Goal: Task Accomplishment & Management: Use online tool/utility

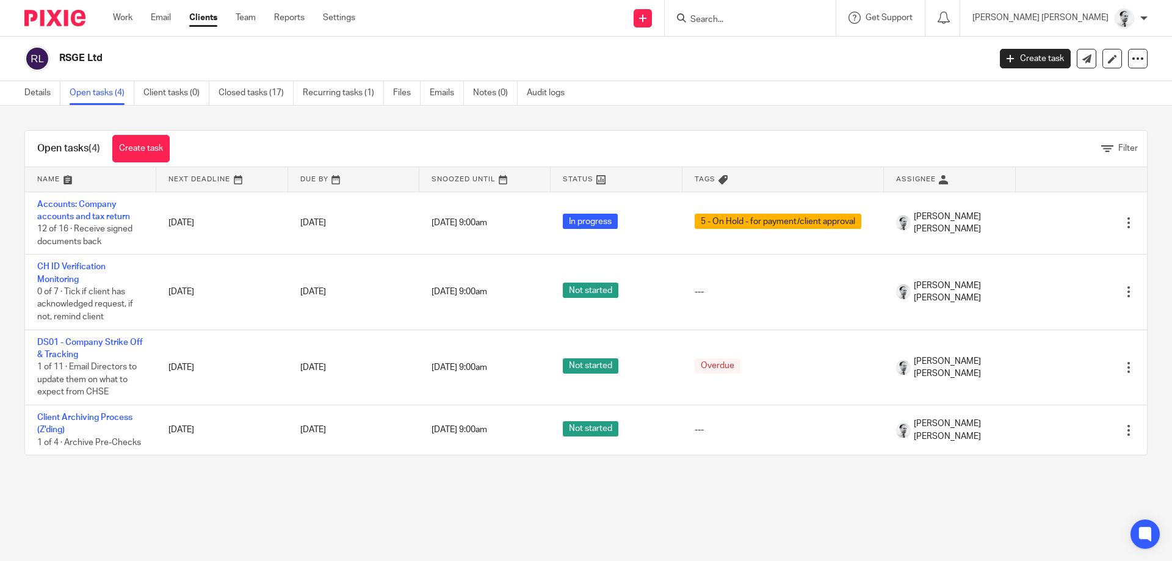
click at [774, 19] on input "Search" at bounding box center [744, 20] width 110 height 11
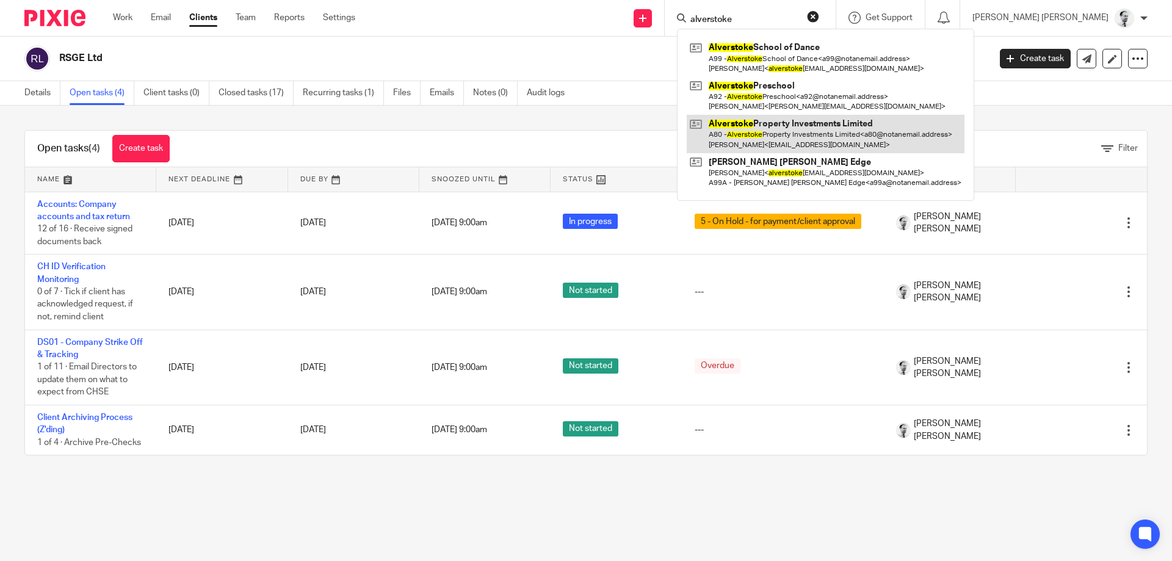
type input "alverstoke"
click at [833, 130] on link at bounding box center [826, 134] width 278 height 38
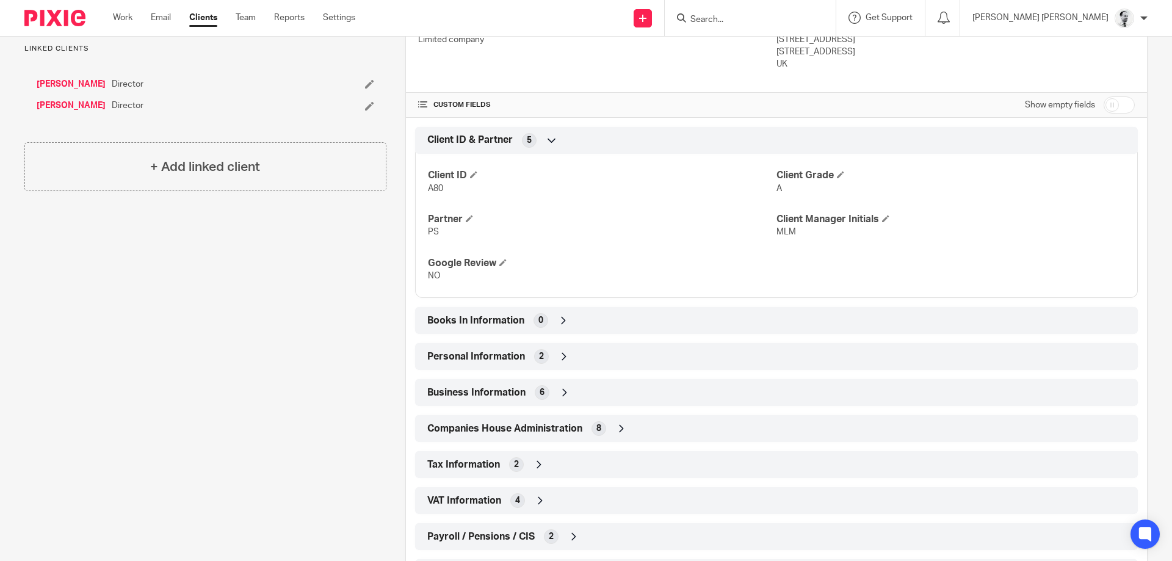
scroll to position [448, 0]
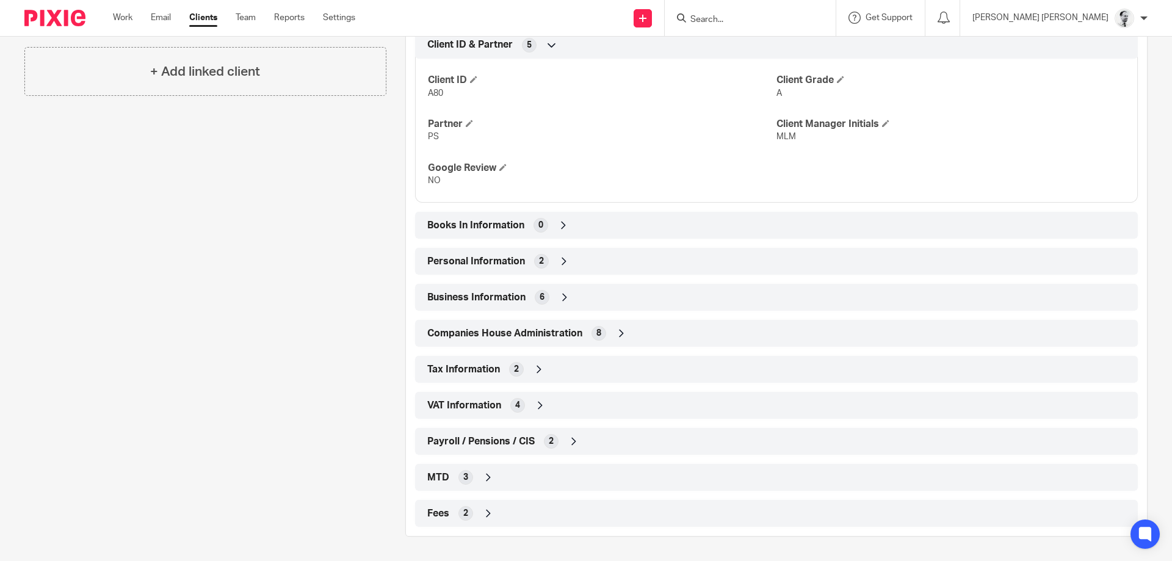
click at [571, 258] on div "Personal Information 2" at bounding box center [776, 261] width 705 height 21
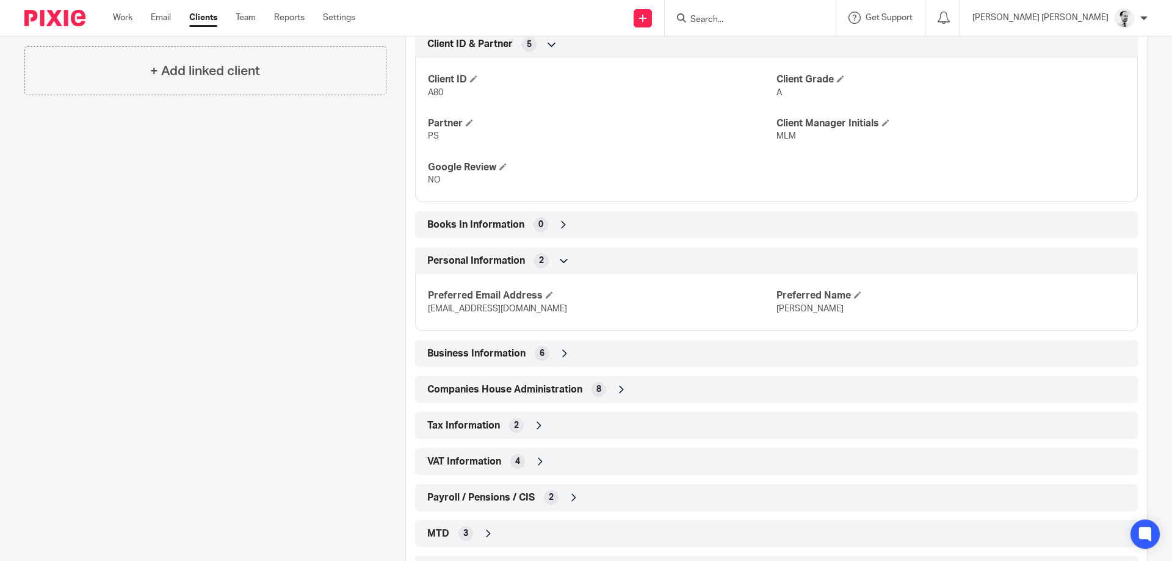
click at [542, 212] on div "Books In Information 0" at bounding box center [776, 224] width 723 height 27
click at [551, 222] on div "Books In Information 0" at bounding box center [776, 224] width 705 height 21
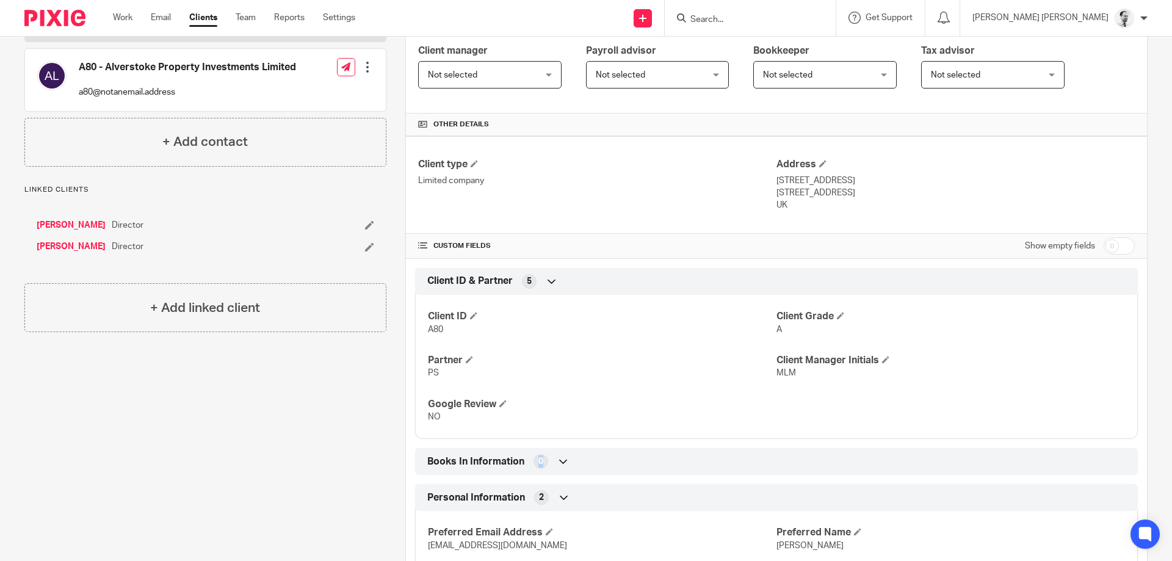
scroll to position [0, 0]
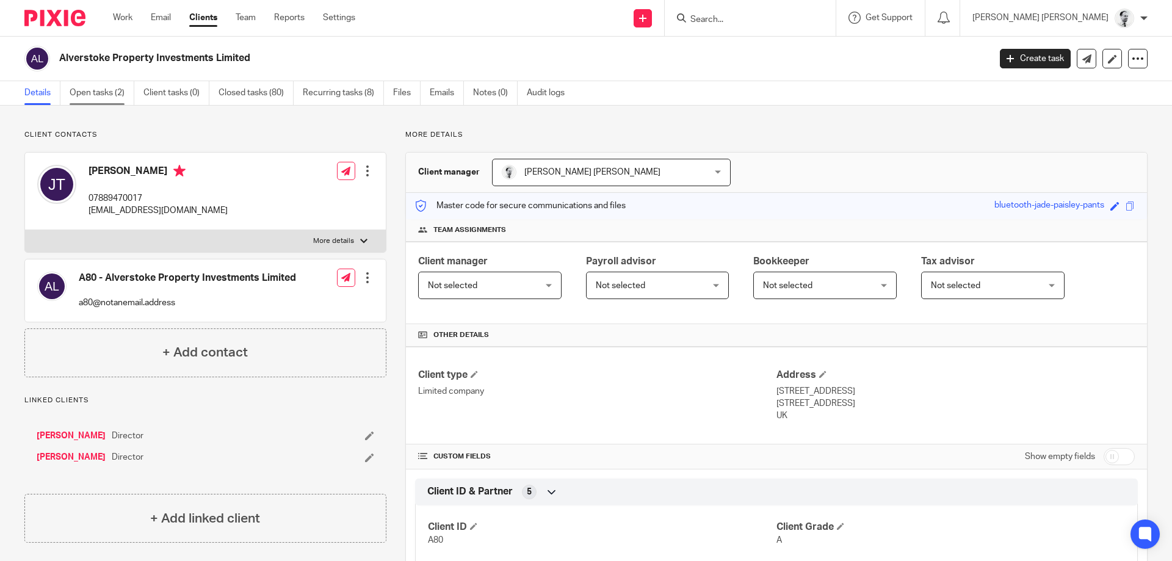
click at [98, 90] on link "Open tasks (2)" at bounding box center [102, 93] width 65 height 24
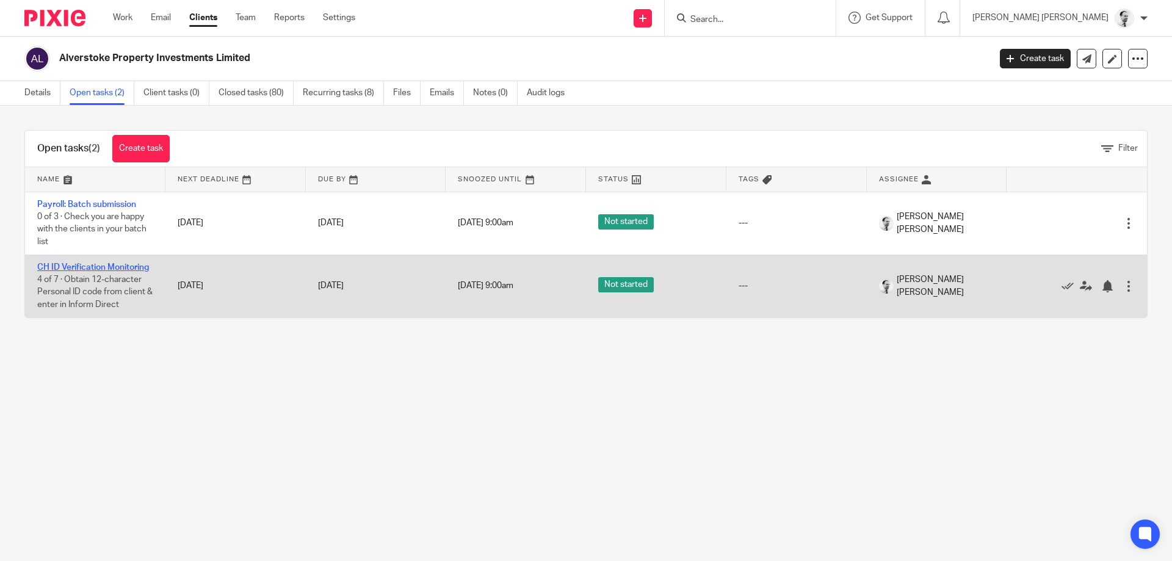
click at [134, 266] on link "CH ID Verification Monitoring" at bounding box center [93, 267] width 112 height 9
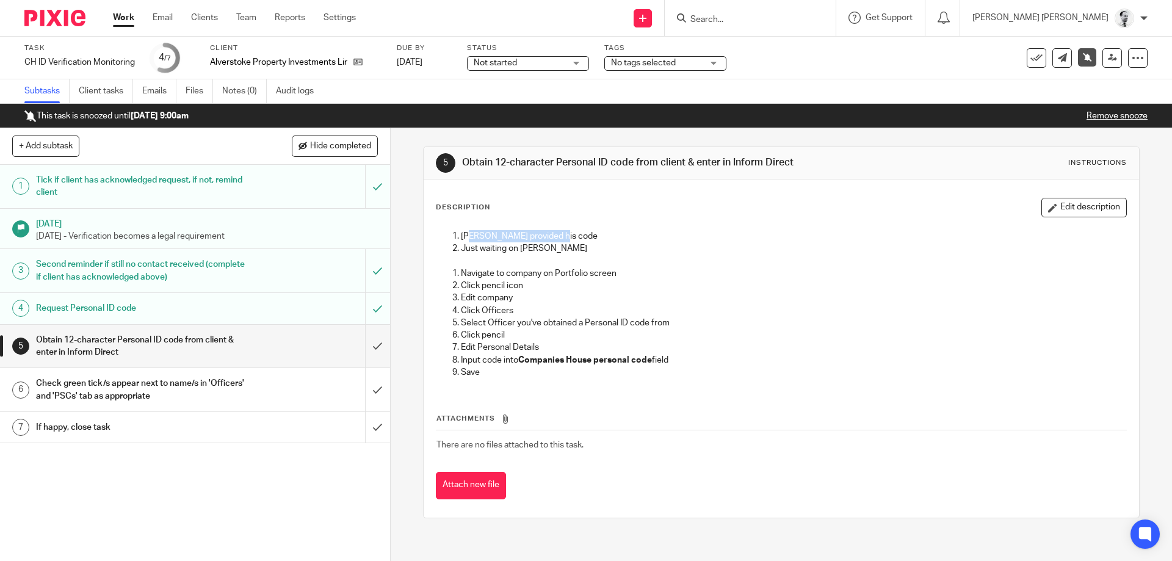
drag, startPoint x: 471, startPoint y: 230, endPoint x: 609, endPoint y: 239, distance: 138.8
click at [609, 239] on p "Robert provided his code" at bounding box center [793, 236] width 665 height 12
drag, startPoint x: 552, startPoint y: 239, endPoint x: 508, endPoint y: 239, distance: 44.0
click at [516, 239] on p "Robert provided his code" at bounding box center [793, 236] width 665 height 12
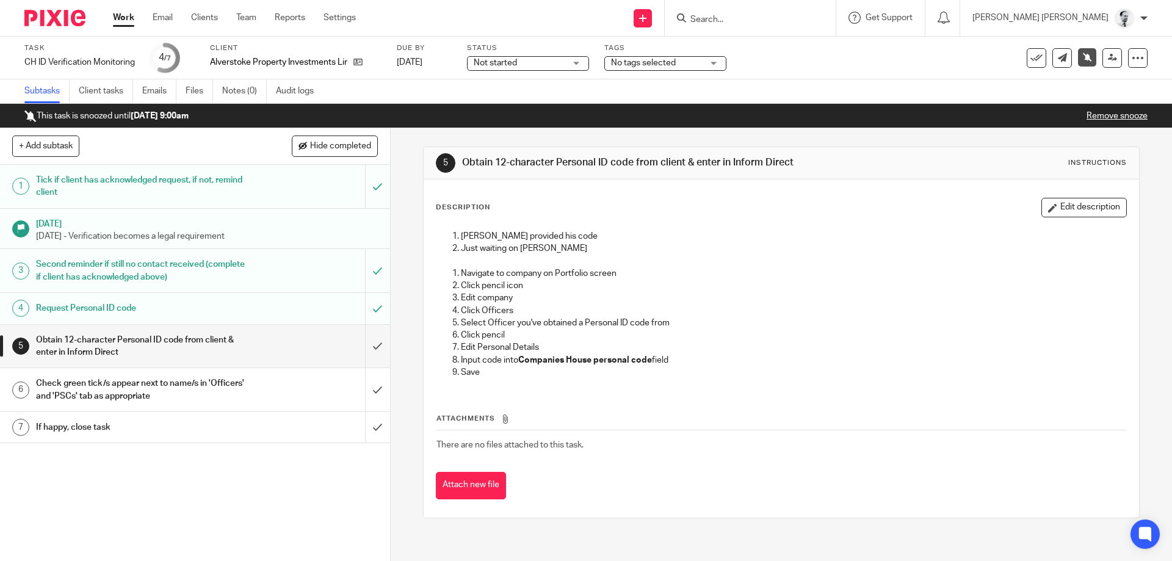
click at [508, 239] on p "Robert provided his code" at bounding box center [793, 236] width 665 height 12
drag, startPoint x: 508, startPoint y: 239, endPoint x: 587, endPoint y: 233, distance: 79.0
click at [551, 235] on p "Robert provided his code" at bounding box center [793, 236] width 665 height 12
click at [587, 233] on p "Robert provided his code" at bounding box center [793, 236] width 665 height 12
click at [524, 236] on p "Robert provided his code" at bounding box center [793, 236] width 665 height 12
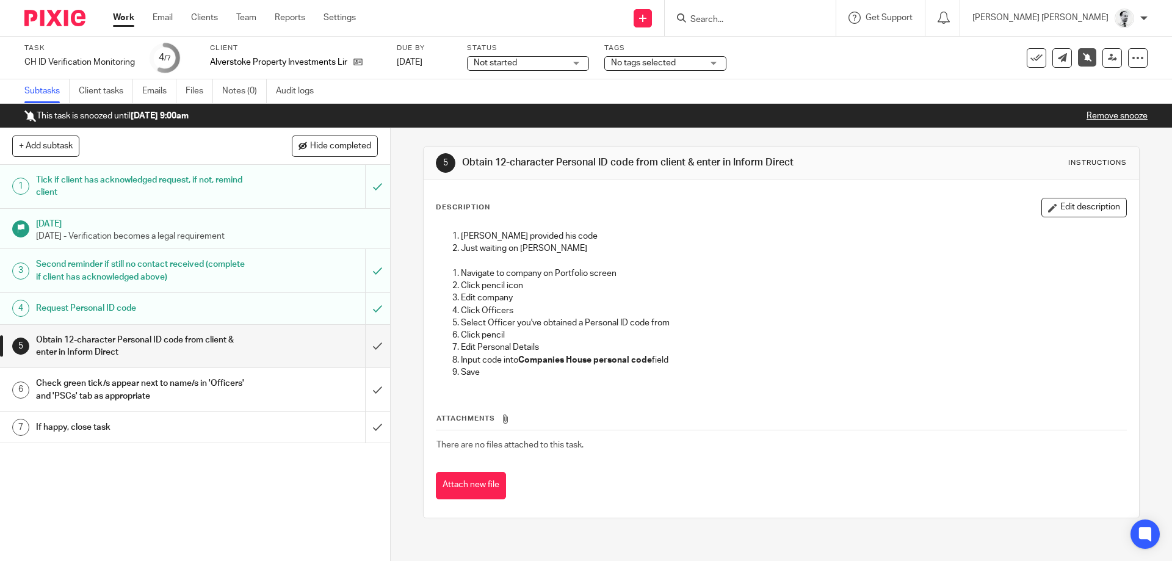
click at [502, 234] on p "Robert provided his code" at bounding box center [793, 236] width 665 height 12
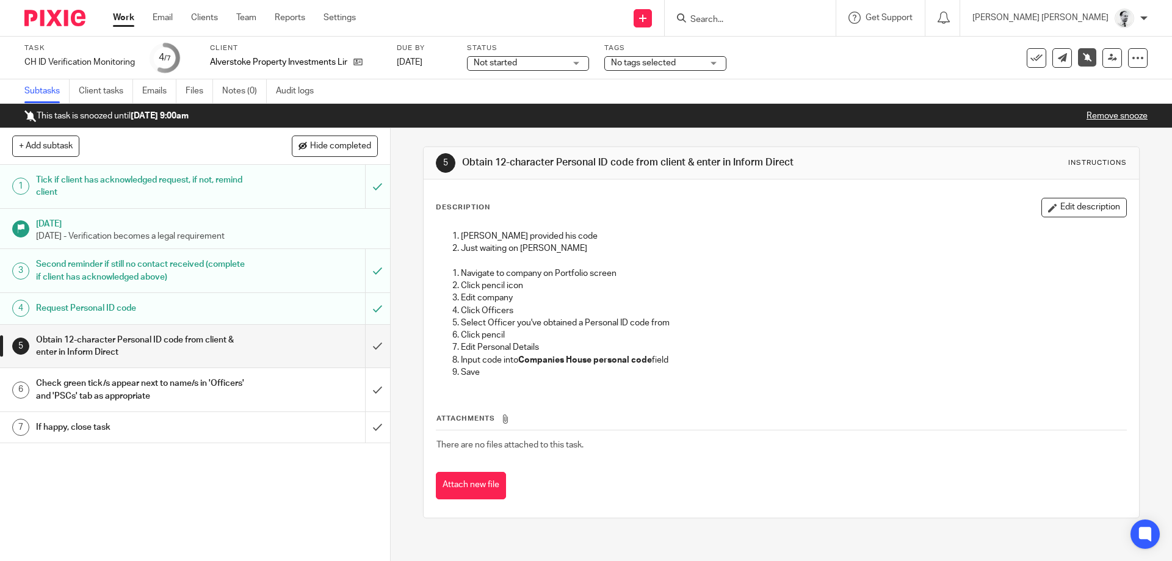
click at [502, 236] on p "Robert provided his code" at bounding box center [793, 236] width 665 height 12
click at [490, 237] on p "Robert provided his code" at bounding box center [793, 236] width 665 height 12
click at [495, 263] on p at bounding box center [781, 261] width 689 height 12
click at [501, 267] on p "Navigate to company on Portfolio screen" at bounding box center [793, 273] width 665 height 12
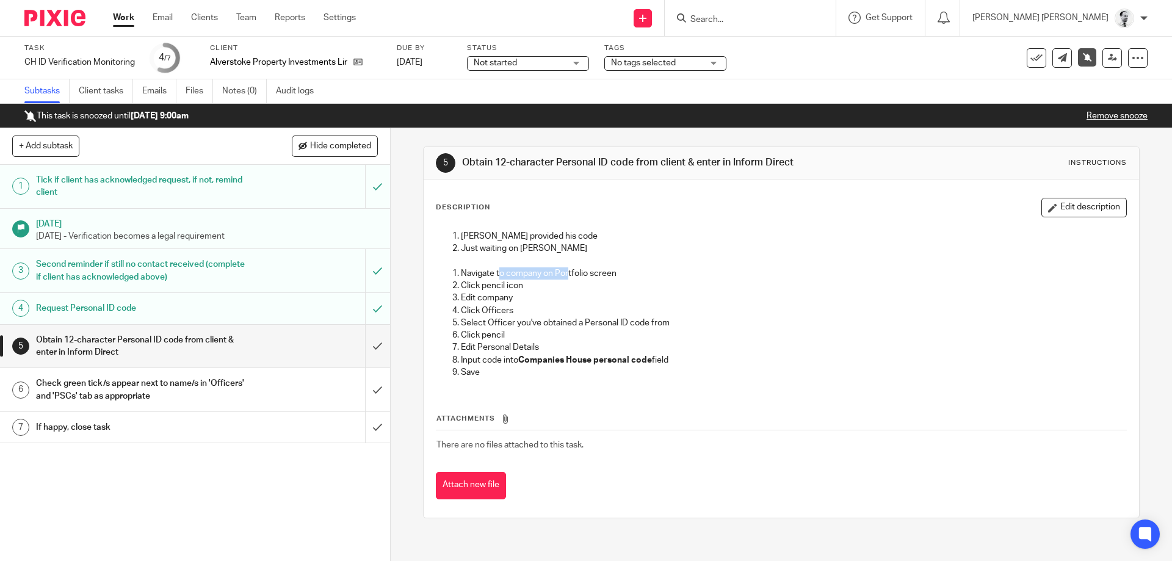
drag, startPoint x: 501, startPoint y: 270, endPoint x: 602, endPoint y: 273, distance: 100.8
click at [596, 274] on p "Navigate to company on Portfolio screen" at bounding box center [793, 273] width 665 height 12
click at [602, 273] on p "Navigate to company on Portfolio screen" at bounding box center [793, 273] width 665 height 12
drag, startPoint x: 602, startPoint y: 273, endPoint x: 509, endPoint y: 278, distance: 93.5
click at [513, 278] on p "Navigate to company on Portfolio screen" at bounding box center [793, 273] width 665 height 12
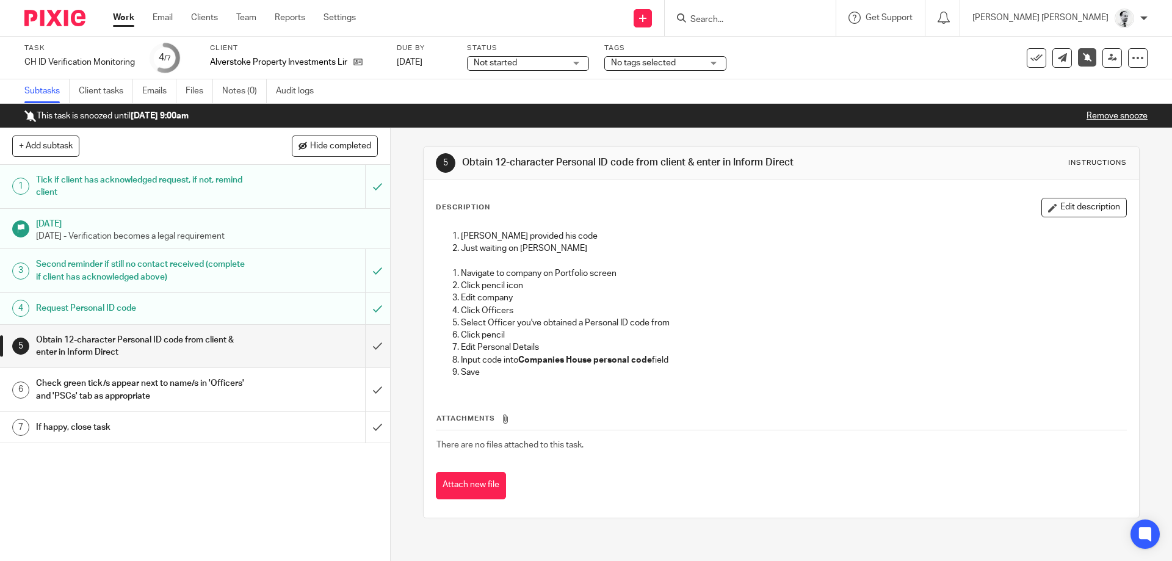
click at [507, 277] on p "Navigate to company on Portfolio screen" at bounding box center [793, 273] width 665 height 12
drag, startPoint x: 494, startPoint y: 268, endPoint x: 673, endPoint y: 274, distance: 179.0
click at [673, 274] on p "Navigate to company on Portfolio screen" at bounding box center [793, 273] width 665 height 12
drag, startPoint x: 672, startPoint y: 274, endPoint x: 659, endPoint y: 273, distance: 12.8
click at [671, 274] on p "Navigate to company on Portfolio screen" at bounding box center [793, 273] width 665 height 12
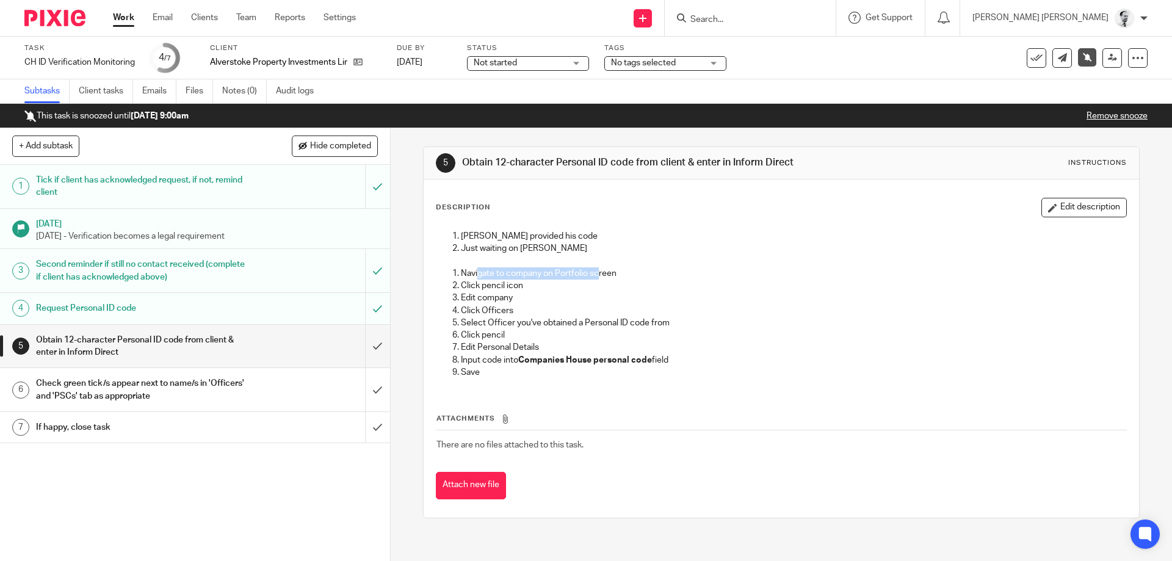
drag, startPoint x: 503, startPoint y: 273, endPoint x: 429, endPoint y: 272, distance: 74.5
click at [430, 272] on div "Robert provided his code Just waiting on Linda Navigate to company on Portfolio…" at bounding box center [781, 305] width 703 height 165
click at [429, 272] on div "Description Edit description Robert provided his code Just waiting on Linda Nav…" at bounding box center [781, 348] width 715 height 338
drag, startPoint x: 463, startPoint y: 274, endPoint x: 632, endPoint y: 274, distance: 169.7
click at [620, 274] on p "Navigate to company on Portfolio screen" at bounding box center [793, 273] width 665 height 12
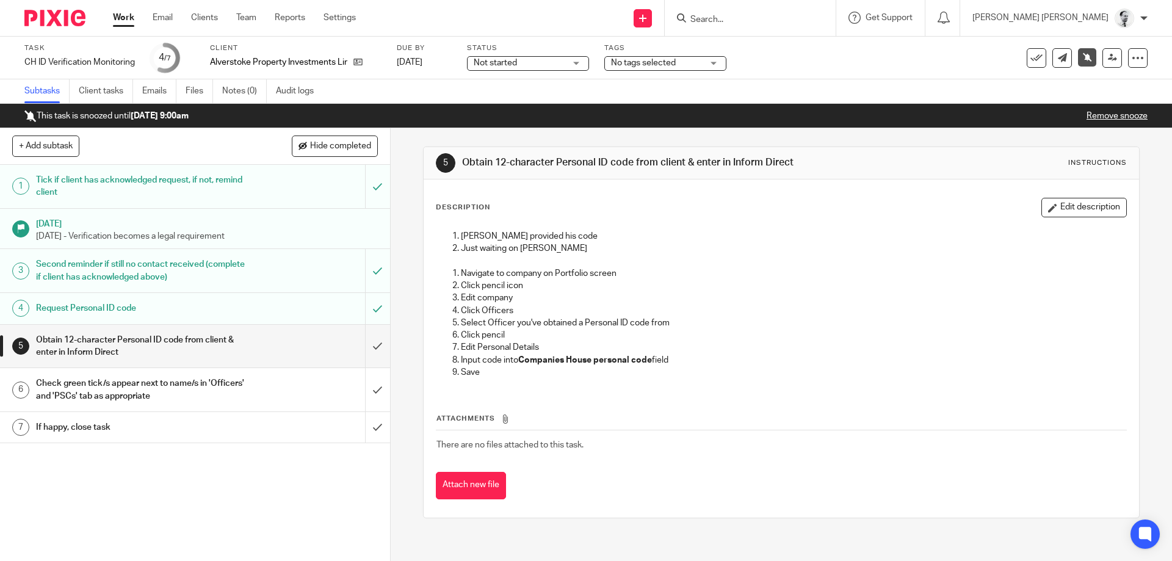
click at [662, 275] on p "Navigate to company on Portfolio screen" at bounding box center [793, 273] width 665 height 12
drag, startPoint x: 485, startPoint y: 275, endPoint x: 438, endPoint y: 270, distance: 47.2
click at [438, 270] on ol "Navigate to company on Portfolio screen Click pencil icon Edit company Click Of…" at bounding box center [781, 322] width 689 height 111
click at [481, 278] on p "Navigate to company on Portfolio screen" at bounding box center [793, 273] width 665 height 12
drag, startPoint x: 464, startPoint y: 272, endPoint x: 677, endPoint y: 273, distance: 213.1
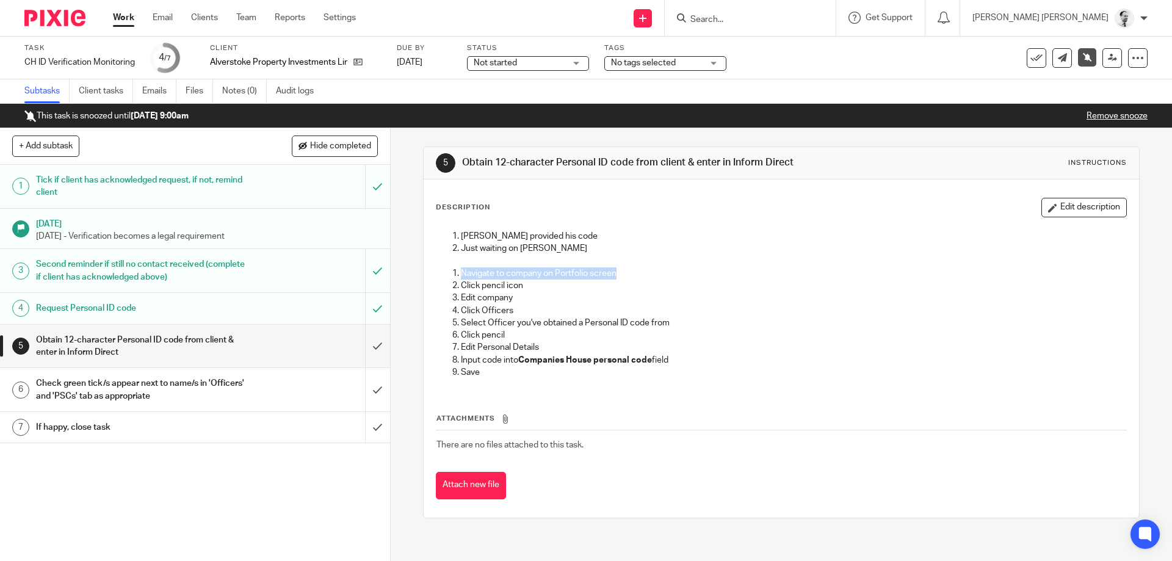
click at [677, 273] on p "Navigate to company on Portfolio screen" at bounding box center [793, 273] width 665 height 12
drag, startPoint x: 537, startPoint y: 272, endPoint x: 465, endPoint y: 270, distance: 72.1
click at [471, 271] on p "Navigate to company on Portfolio screen" at bounding box center [793, 273] width 665 height 12
click at [465, 270] on p "Navigate to company on Portfolio screen" at bounding box center [793, 273] width 665 height 12
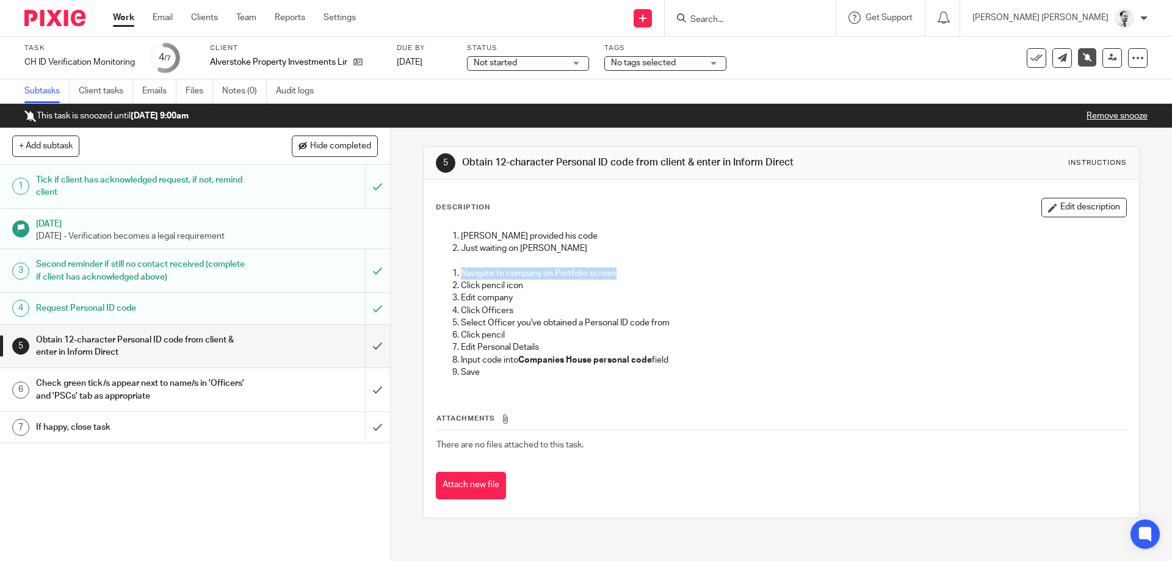
drag, startPoint x: 465, startPoint y: 270, endPoint x: 623, endPoint y: 276, distance: 158.8
click at [623, 276] on p "Navigate to company on Portfolio screen" at bounding box center [793, 273] width 665 height 12
drag, startPoint x: 560, startPoint y: 268, endPoint x: 470, endPoint y: 265, distance: 89.8
click at [490, 265] on div "Robert provided his code Just waiting on Linda Navigate to company on Portfolio…" at bounding box center [780, 306] width 701 height 164
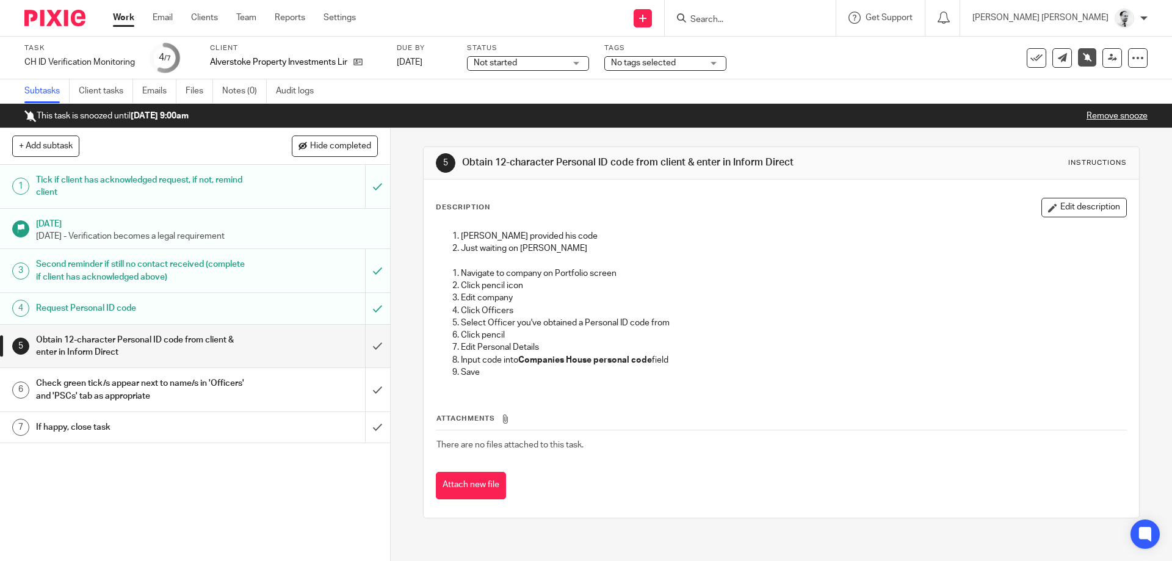
click at [470, 265] on p at bounding box center [781, 261] width 689 height 12
drag, startPoint x: 470, startPoint y: 265, endPoint x: 628, endPoint y: 272, distance: 158.3
click at [611, 272] on div "Robert provided his code Just waiting on Linda Navigate to company on Portfolio…" at bounding box center [780, 306] width 701 height 164
click at [644, 272] on p "Navigate to company on Portfolio screen" at bounding box center [793, 273] width 665 height 12
click at [507, 271] on p "Navigate to company on Portfolio screen" at bounding box center [793, 273] width 665 height 12
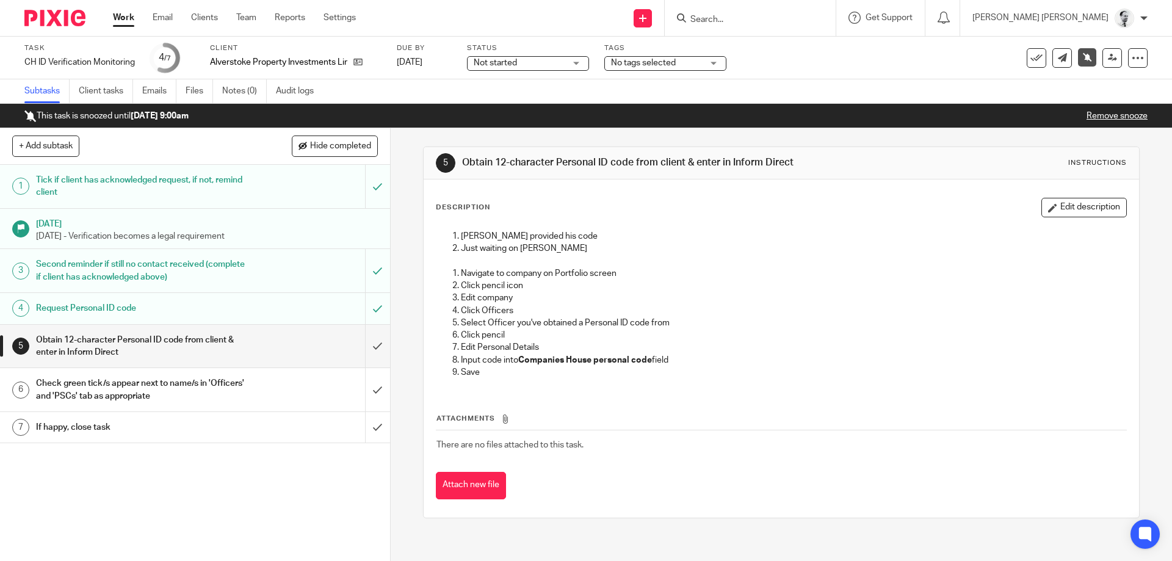
click at [499, 269] on p "Navigate to company on Portfolio screen" at bounding box center [793, 273] width 665 height 12
click at [496, 277] on p "Navigate to company on Portfolio screen" at bounding box center [793, 273] width 665 height 12
click at [515, 286] on p "Click pencil icon" at bounding box center [793, 286] width 665 height 12
click at [515, 297] on p "Edit company" at bounding box center [793, 298] width 665 height 12
drag, startPoint x: 499, startPoint y: 300, endPoint x: 482, endPoint y: 300, distance: 17.7
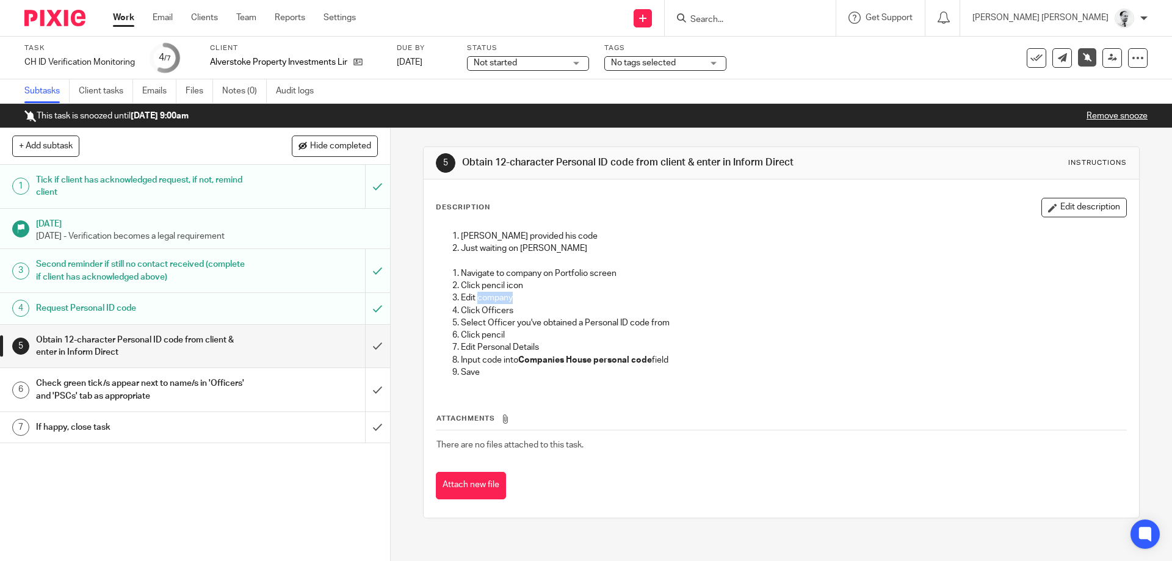
click at [483, 300] on p "Edit company" at bounding box center [793, 298] width 665 height 12
drag, startPoint x: 500, startPoint y: 332, endPoint x: 514, endPoint y: 341, distance: 17.1
click at [502, 335] on ol "Navigate to company on Portfolio screen Click pencil icon Edit company Click Of…" at bounding box center [781, 322] width 689 height 111
click at [514, 341] on p "Click pencil" at bounding box center [793, 335] width 665 height 12
click at [374, 354] on input "submit" at bounding box center [195, 346] width 390 height 43
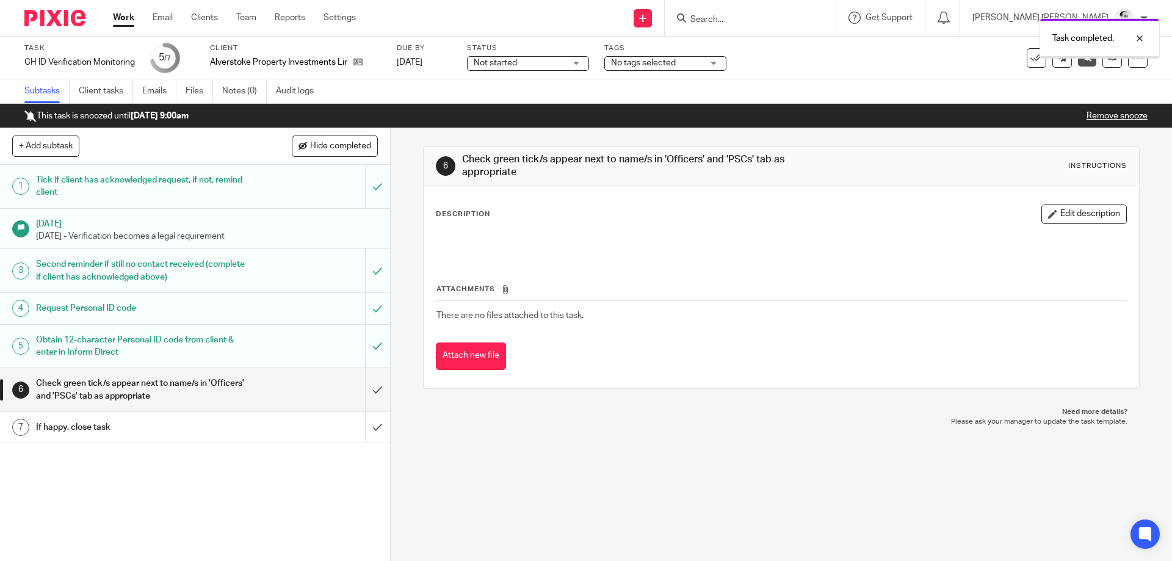
click at [383, 385] on input "submit" at bounding box center [195, 389] width 390 height 43
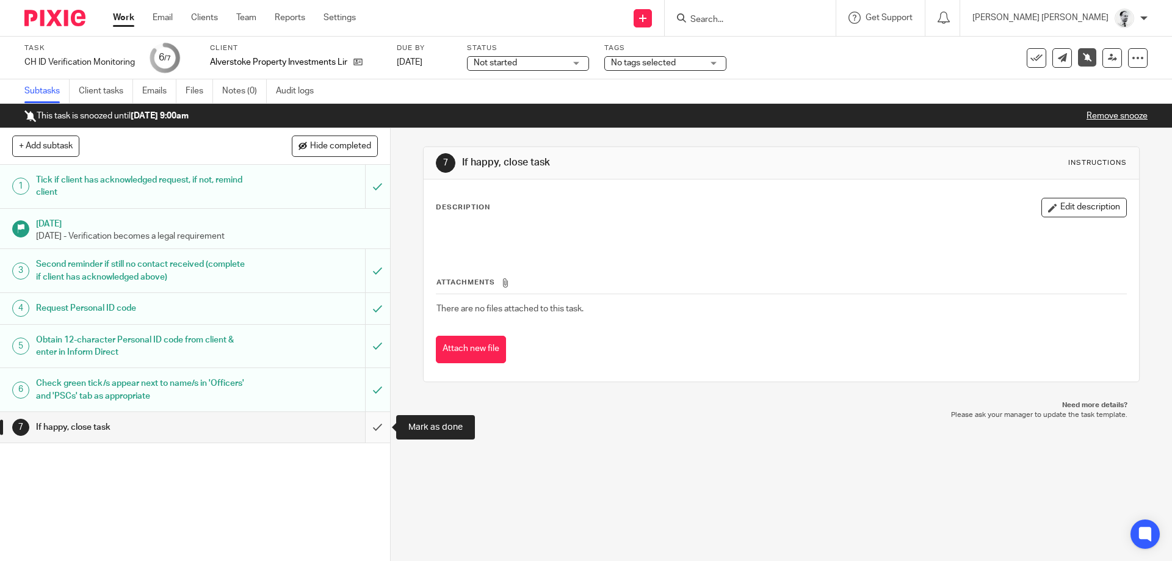
click at [377, 430] on input "submit" at bounding box center [195, 427] width 390 height 31
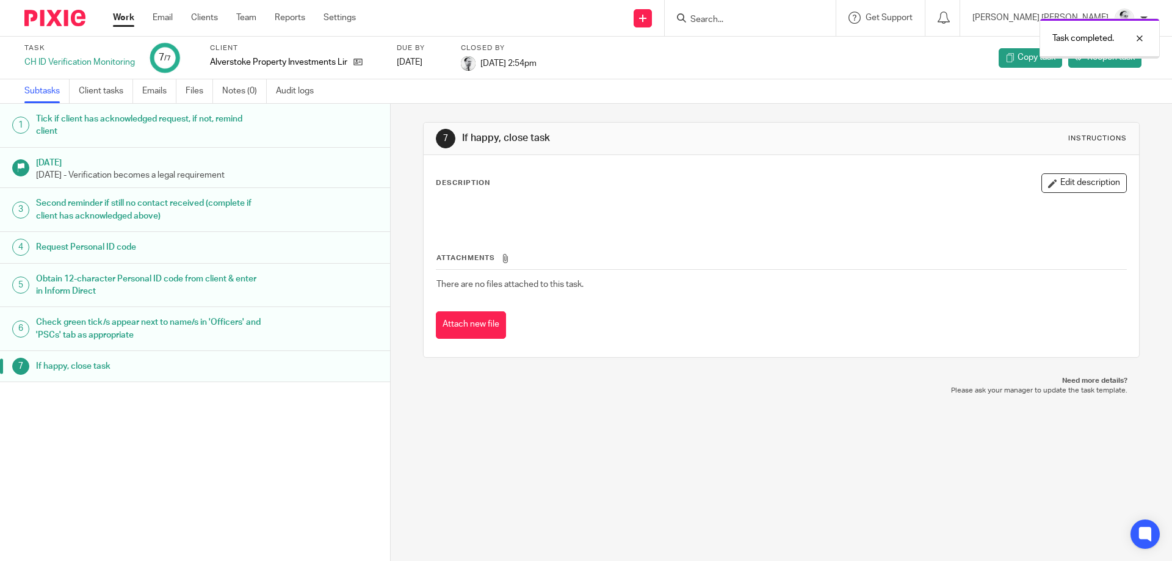
click at [128, 18] on link "Work" at bounding box center [123, 18] width 21 height 12
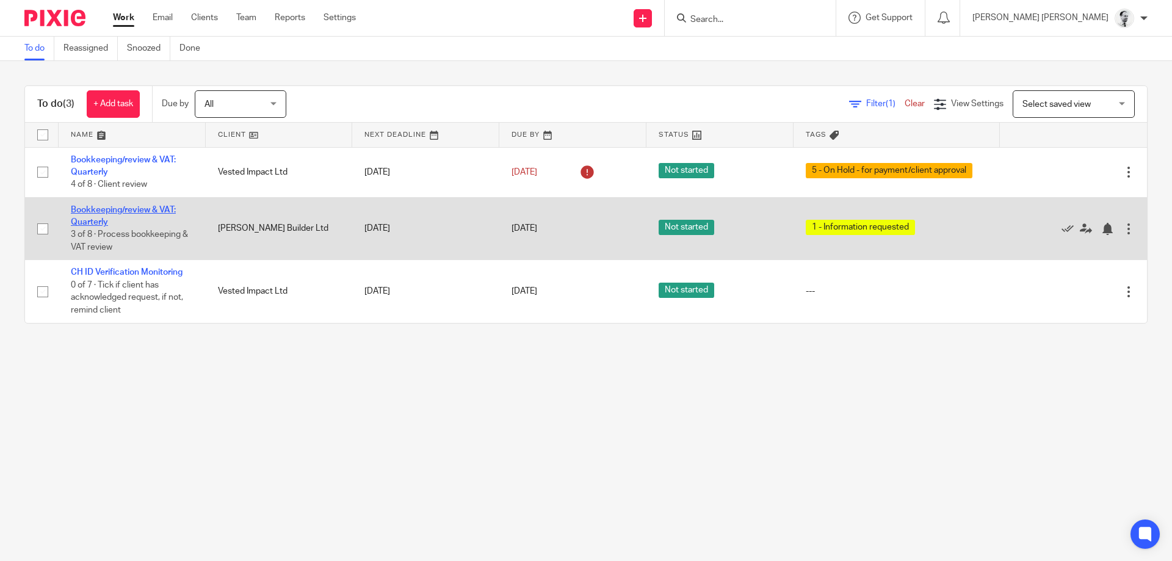
click at [72, 212] on link "Bookkeeping/review & VAT: Quarterly" at bounding box center [123, 216] width 105 height 21
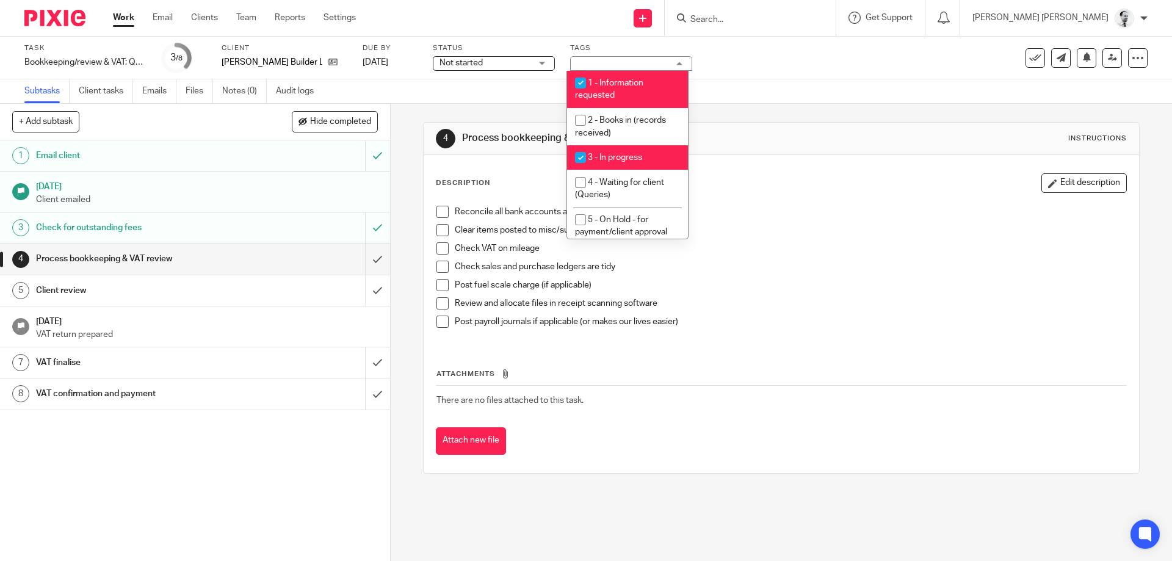
click at [646, 76] on li "1 - Information requested" at bounding box center [627, 89] width 121 height 37
checkbox input "false"
click at [776, 154] on div "4 Process bookkeeping & VAT review Instructions" at bounding box center [781, 139] width 715 height 32
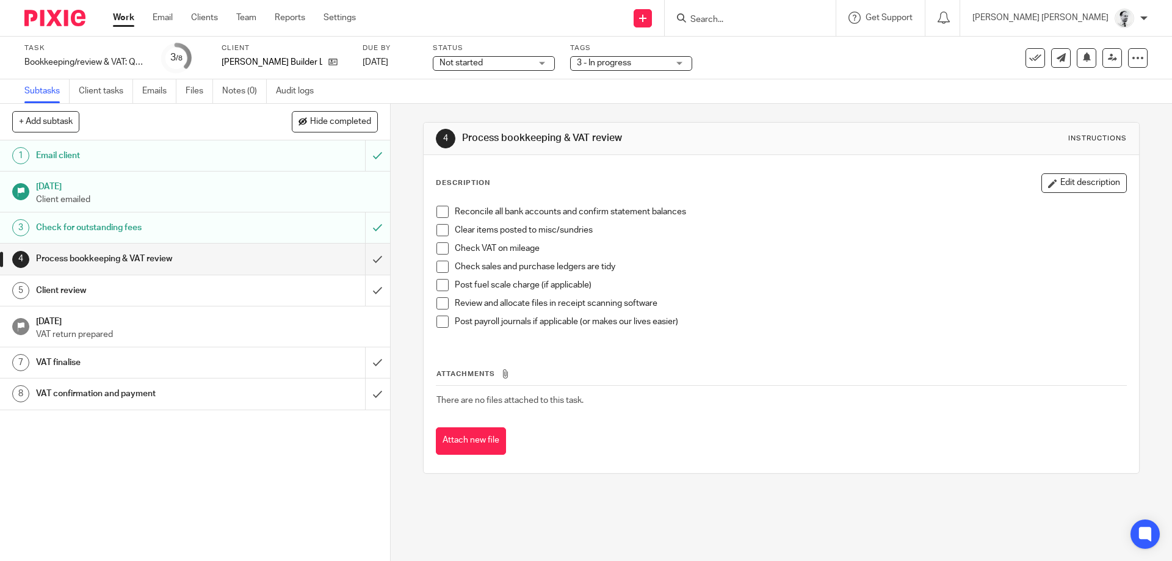
click at [123, 23] on link "Work" at bounding box center [123, 18] width 21 height 12
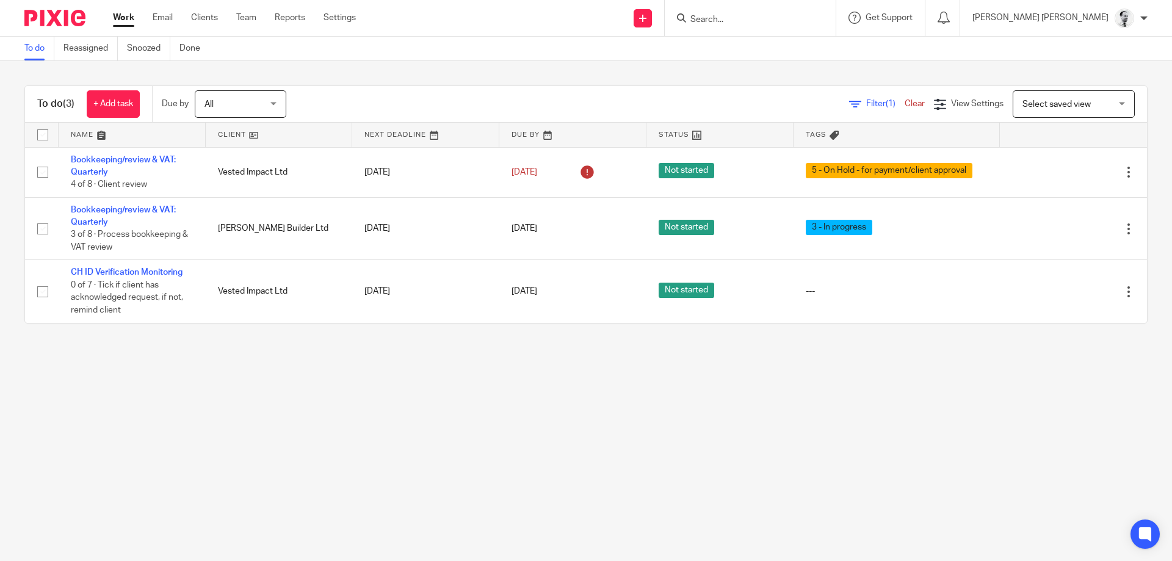
click at [799, 20] on input "Search" at bounding box center [744, 20] width 110 height 11
click at [245, 20] on link "Team" at bounding box center [246, 18] width 20 height 12
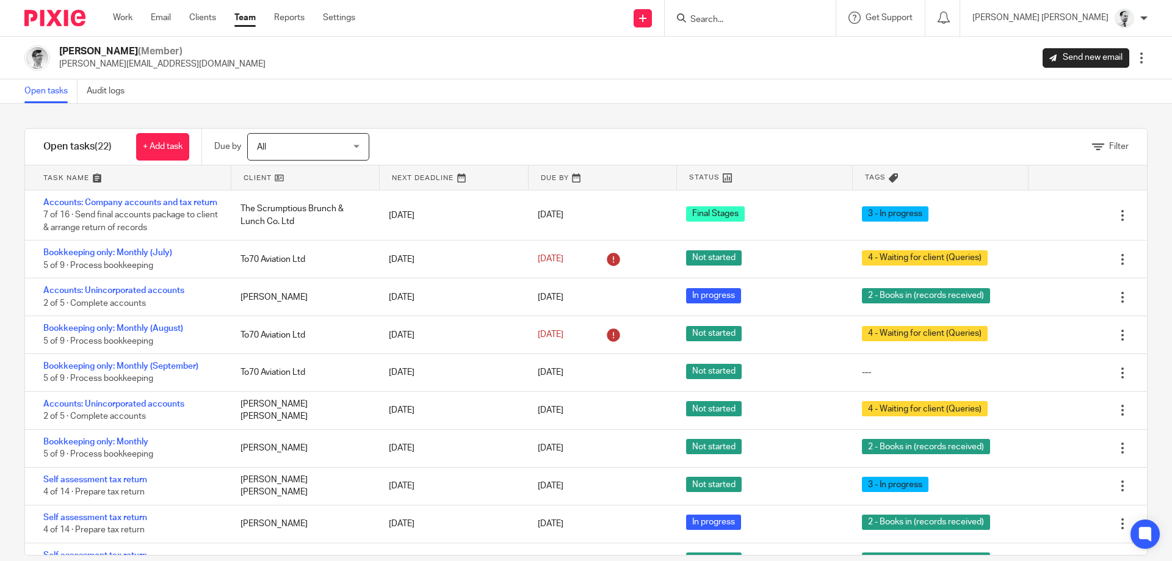
click at [74, 175] on link at bounding box center [128, 177] width 206 height 24
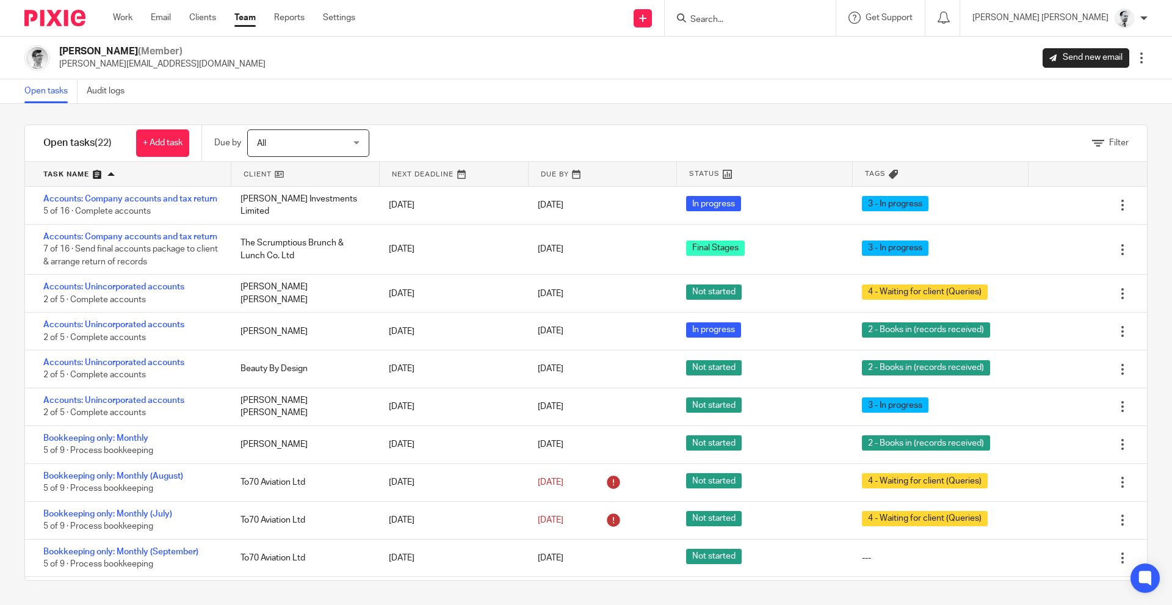
scroll to position [4, 0]
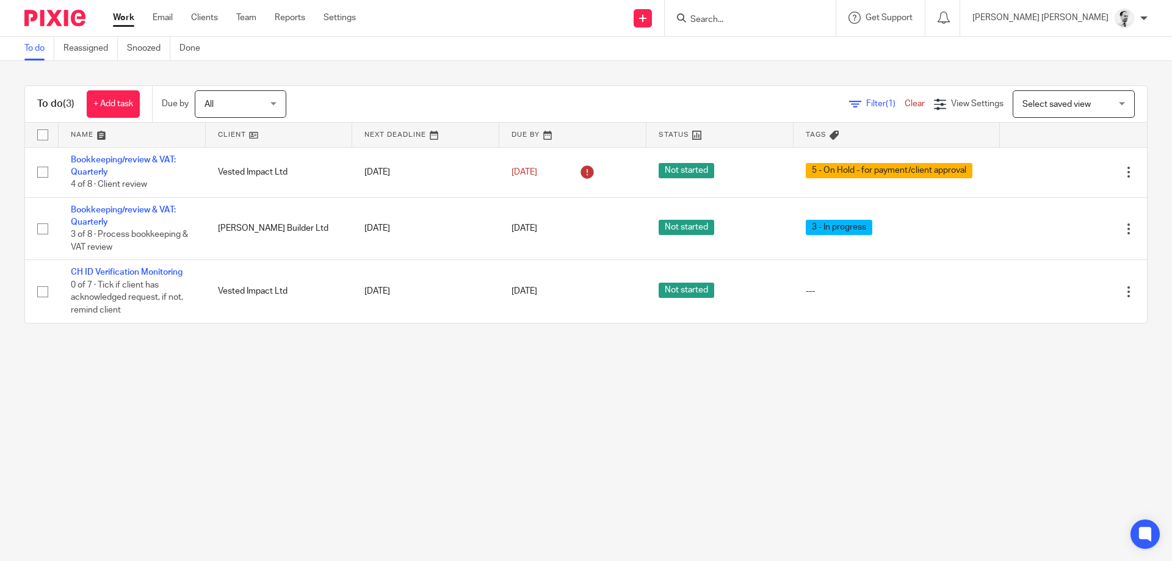
click at [799, 16] on input "Search" at bounding box center [744, 20] width 110 height 11
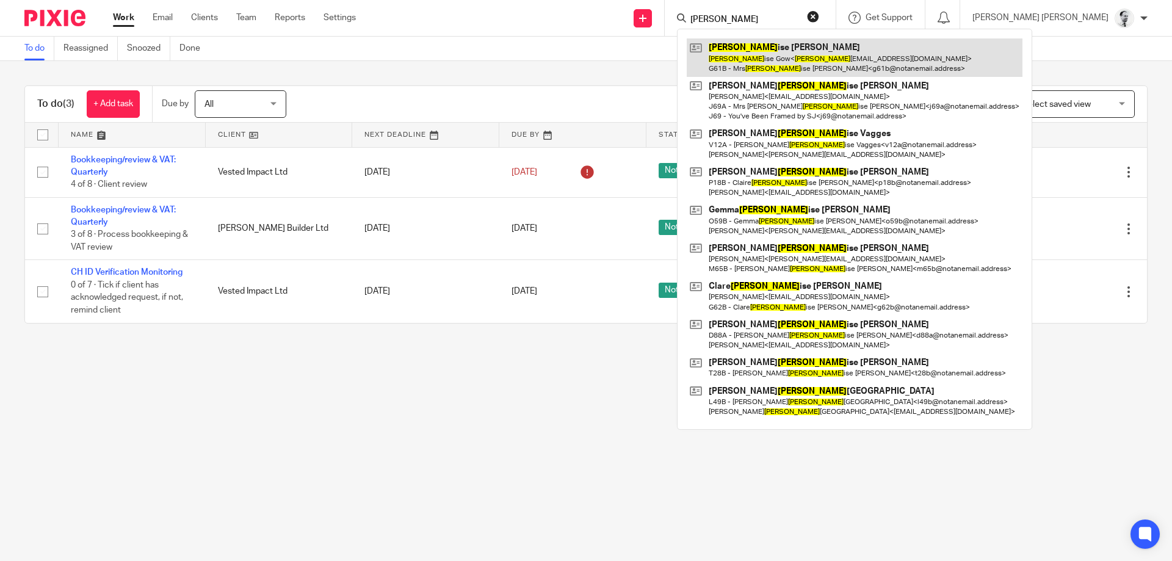
type input "lou"
click at [803, 68] on link at bounding box center [855, 57] width 336 height 38
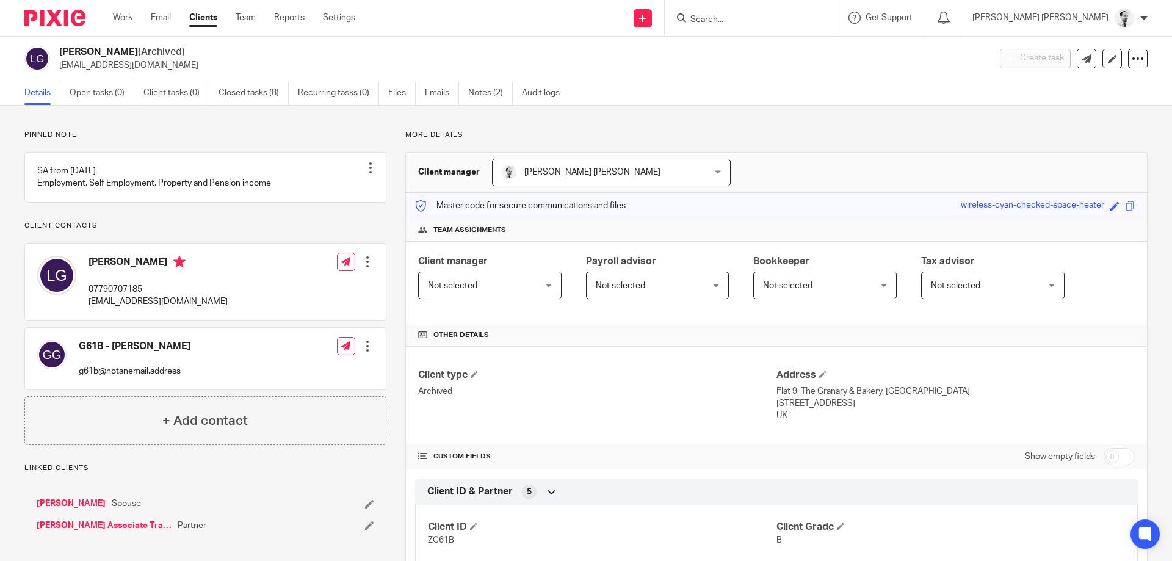
scroll to position [117, 0]
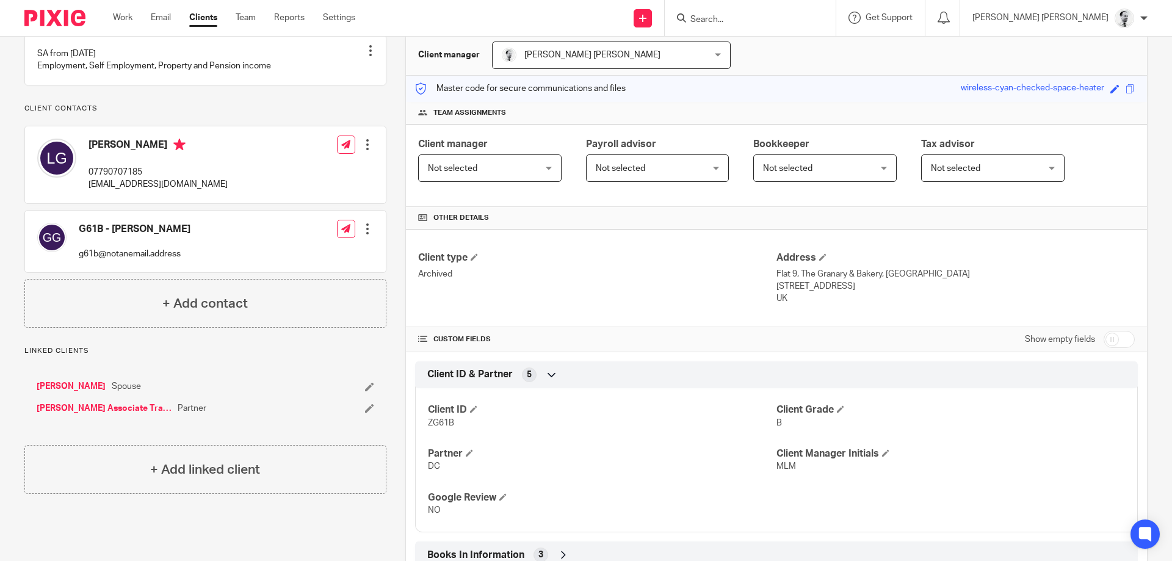
click at [799, 21] on input "Search" at bounding box center [744, 20] width 110 height 11
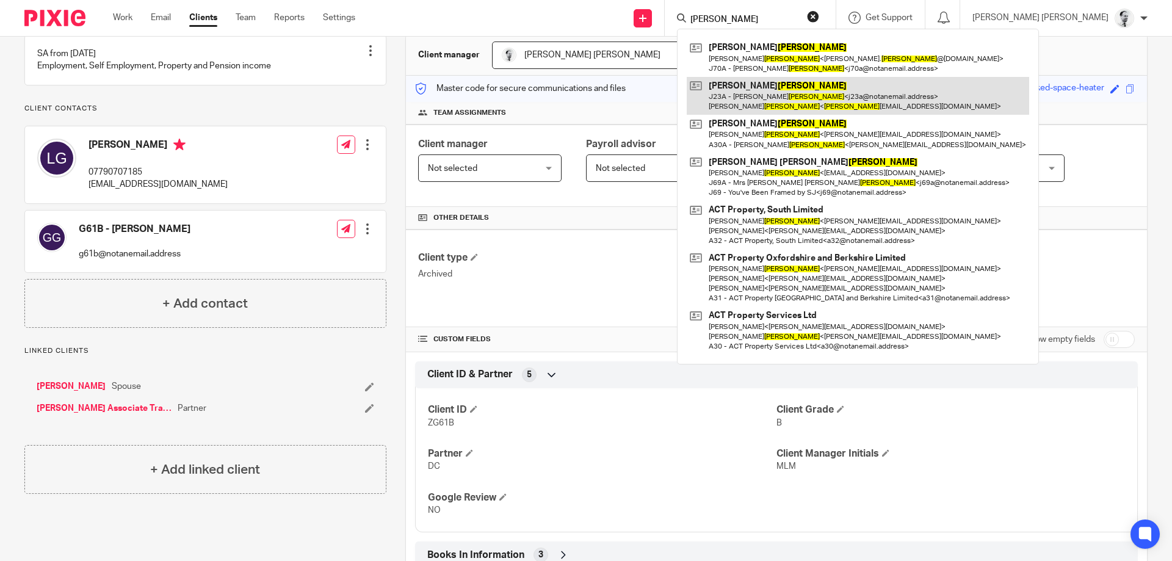
type input "[PERSON_NAME]"
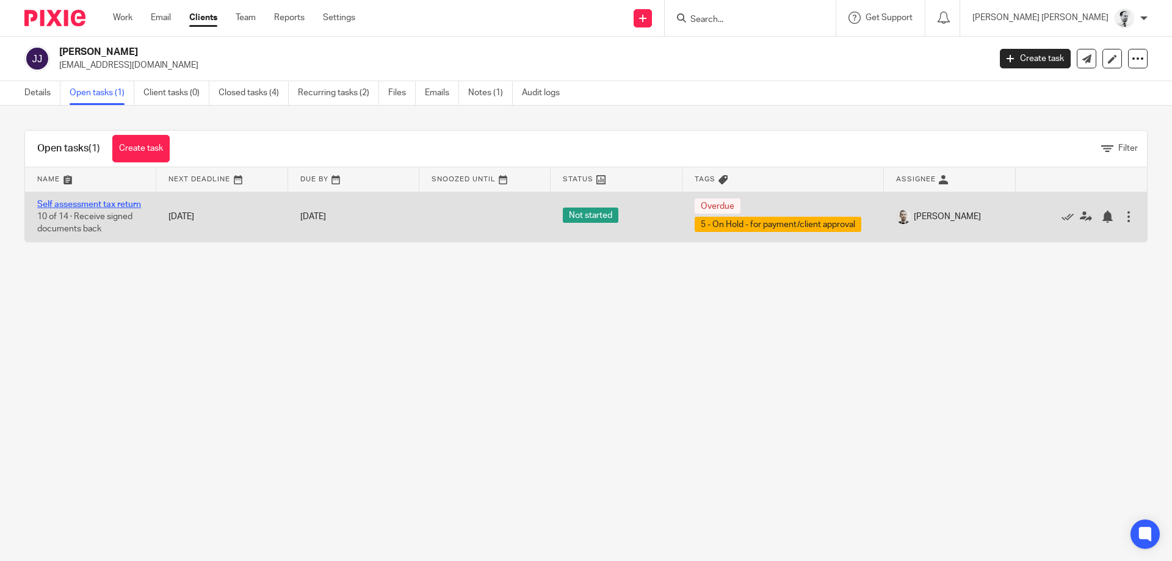
click at [117, 206] on link "Self assessment tax return" at bounding box center [89, 204] width 104 height 9
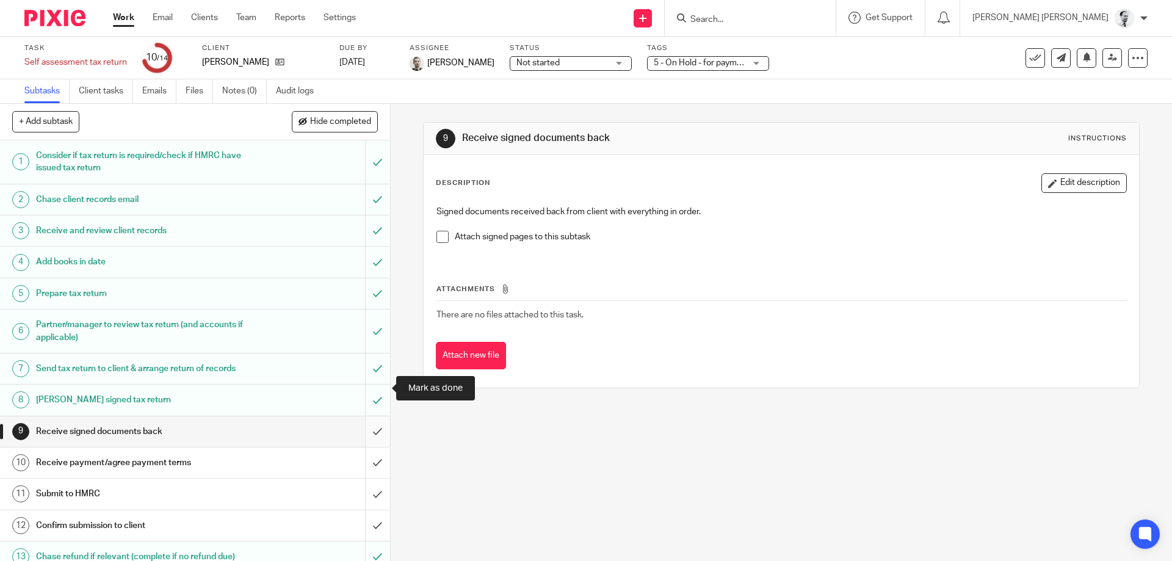
click at [375, 416] on input "submit" at bounding box center [195, 431] width 390 height 31
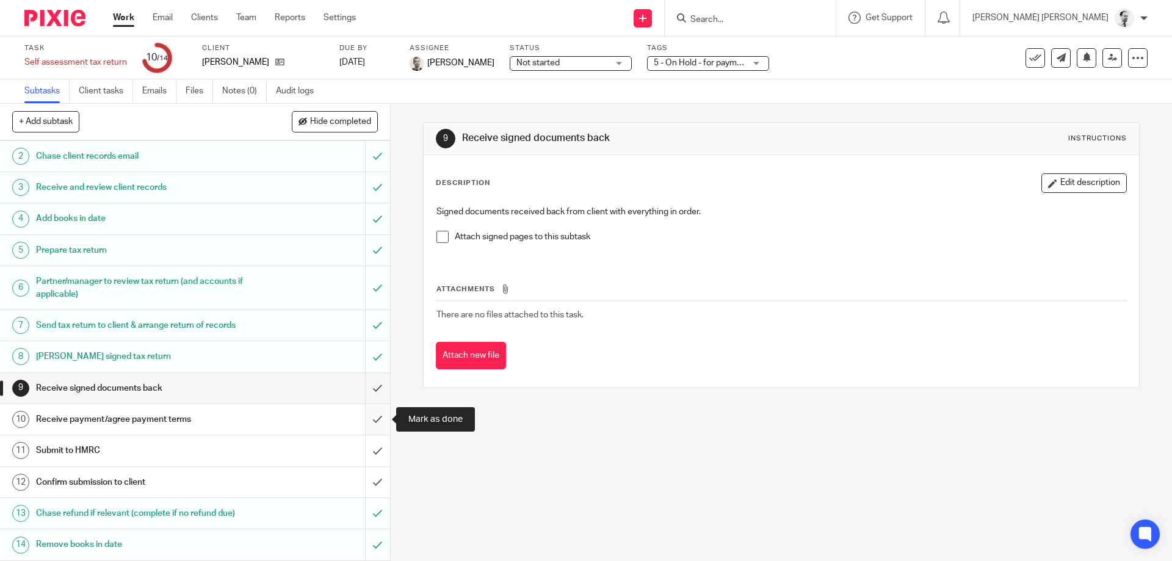
click at [375, 421] on input "submit" at bounding box center [195, 419] width 390 height 31
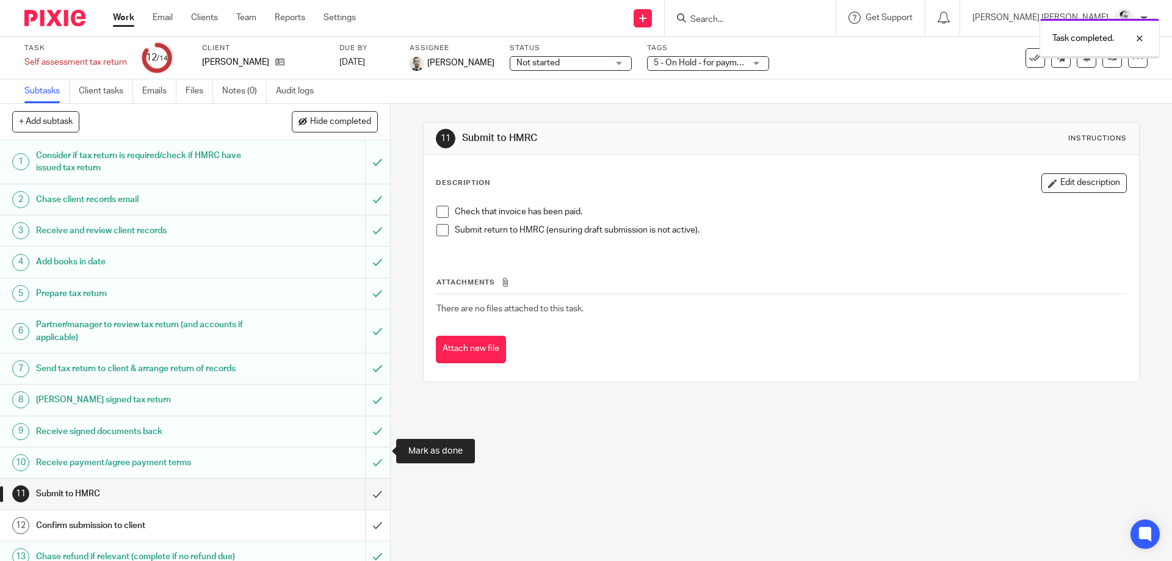
scroll to position [43, 0]
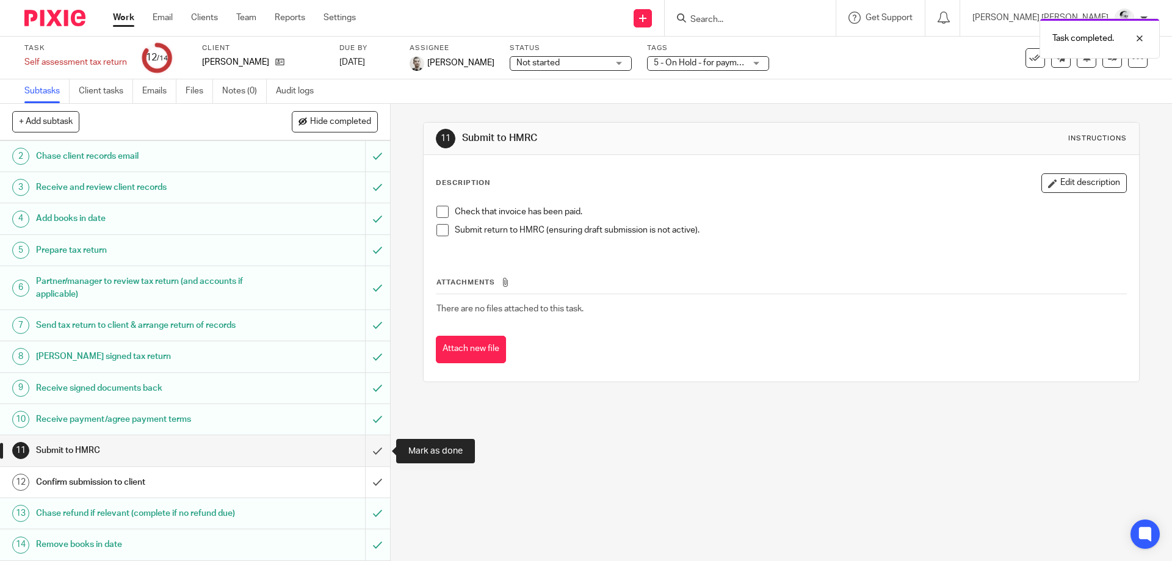
click at [377, 451] on input "submit" at bounding box center [195, 450] width 390 height 31
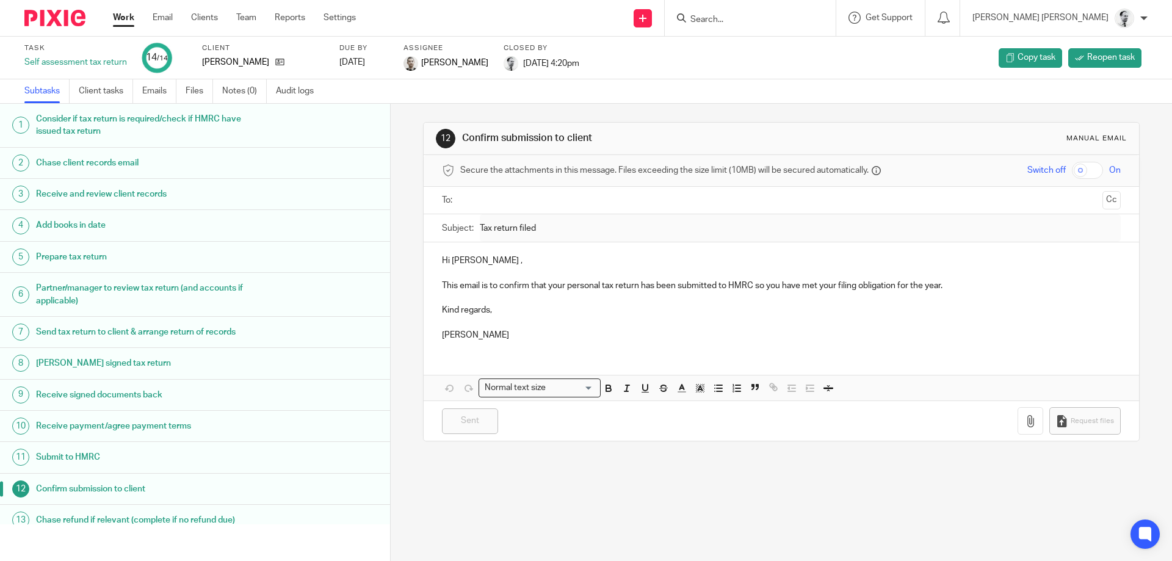
click at [119, 16] on link "Work" at bounding box center [123, 18] width 21 height 12
